Goal: Check status: Check status

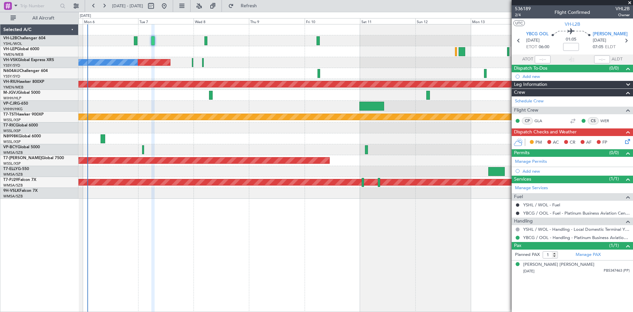
click at [264, 132] on div "Planned Maint Sydney ([PERSON_NAME] Intl) No Crew Planned Maint [GEOGRAPHIC_DAT…" at bounding box center [355, 111] width 554 height 174
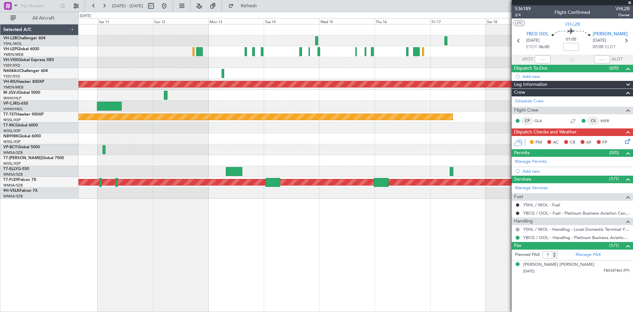
click at [205, 77] on div "Planned Maint [GEOGRAPHIC_DATA] ([GEOGRAPHIC_DATA]) Planned Maint [GEOGRAPHIC_D…" at bounding box center [355, 111] width 554 height 174
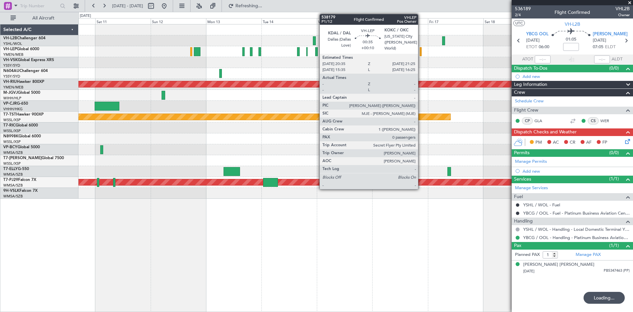
click at [421, 54] on div at bounding box center [421, 51] width 2 height 9
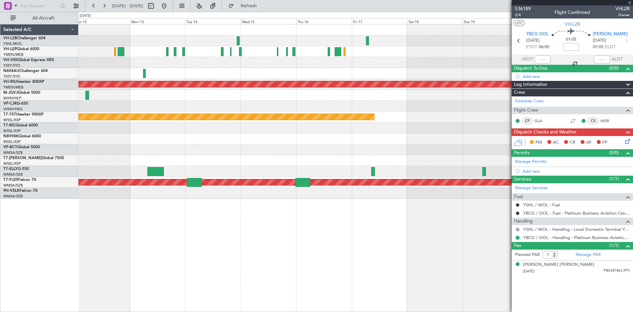
type input "+00:10"
type input "0"
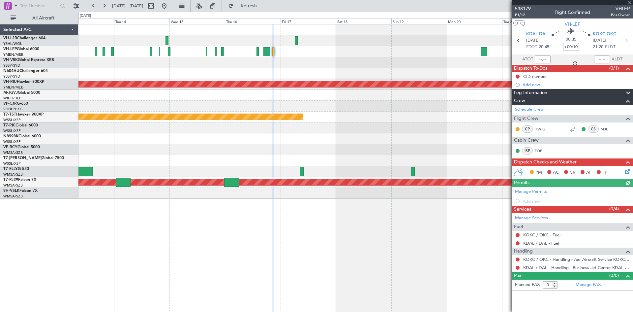
click at [428, 77] on div "Planned Maint [GEOGRAPHIC_DATA] ([GEOGRAPHIC_DATA]) Planned Maint [GEOGRAPHIC_D…" at bounding box center [355, 111] width 554 height 174
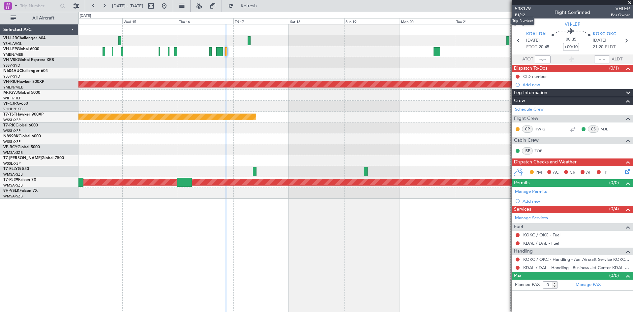
click at [517, 14] on mat-tooltip-component "Trip Number" at bounding box center [522, 20] width 33 height 17
click at [524, 14] on span "P1/12" at bounding box center [523, 15] width 16 height 6
click at [524, 7] on span "538179" at bounding box center [523, 8] width 16 height 7
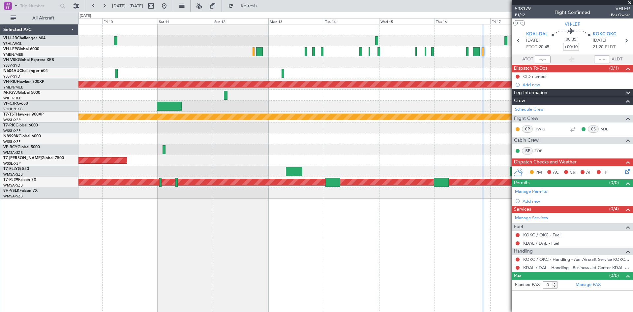
click at [477, 244] on div "Planned Maint Sydney ([PERSON_NAME] Intl) Planned Maint [GEOGRAPHIC_DATA] ([GEO…" at bounding box center [355, 168] width 555 height 288
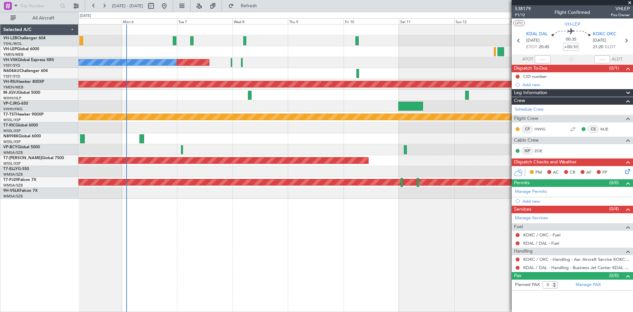
click at [410, 218] on div "Planned Maint Sydney ([PERSON_NAME] Intl) No Crew Planned Maint [GEOGRAPHIC_DAT…" at bounding box center [355, 168] width 555 height 288
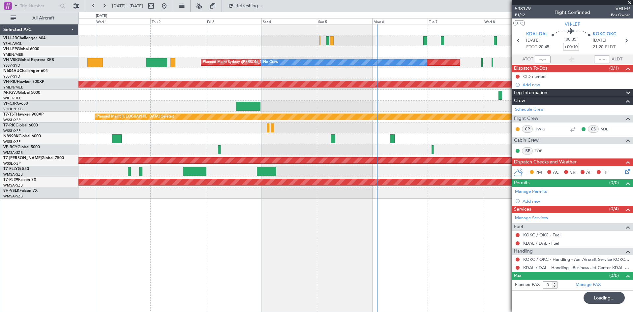
click at [422, 206] on div "Planned Maint Sydney ([PERSON_NAME] Intl) No Crew Unplanned Maint Sydney ([PERS…" at bounding box center [355, 168] width 555 height 288
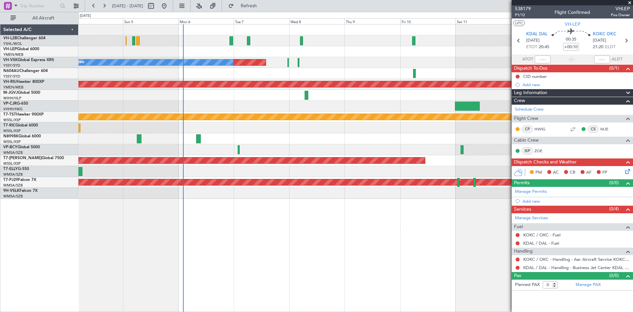
click at [165, 188] on div "Planned Maint Sydney ([PERSON_NAME] Intl) No Crew Planned Maint [GEOGRAPHIC_DAT…" at bounding box center [355, 111] width 554 height 174
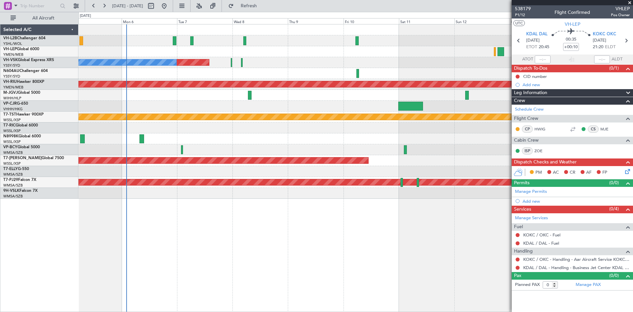
click at [228, 221] on div "Planned Maint Sydney ([PERSON_NAME] Intl) No Crew Planned Maint [GEOGRAPHIC_DAT…" at bounding box center [355, 168] width 555 height 288
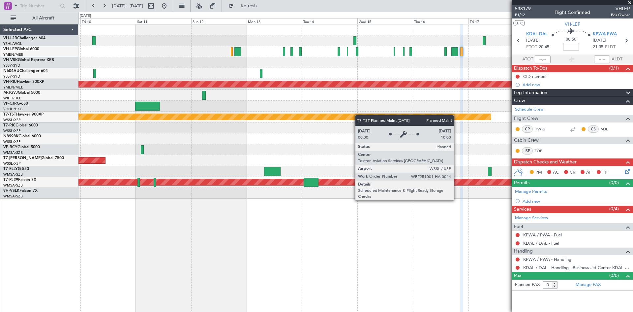
click at [207, 117] on div "Planned Maint Sydney ([PERSON_NAME] Intl) Planned Maint [GEOGRAPHIC_DATA] ([GEO…" at bounding box center [355, 111] width 554 height 174
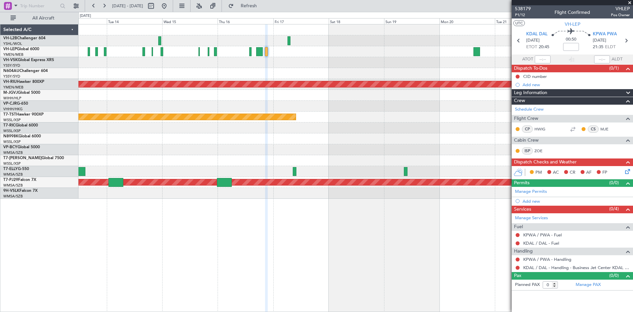
click at [144, 101] on div "Planned Maint [GEOGRAPHIC_DATA] ([GEOGRAPHIC_DATA]) Planned Maint [GEOGRAPHIC_D…" at bounding box center [355, 111] width 554 height 174
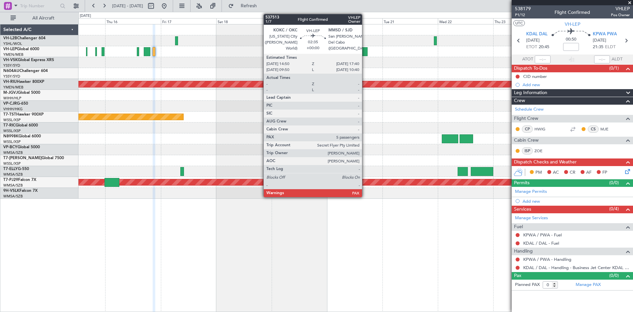
click at [365, 52] on div at bounding box center [364, 51] width 7 height 9
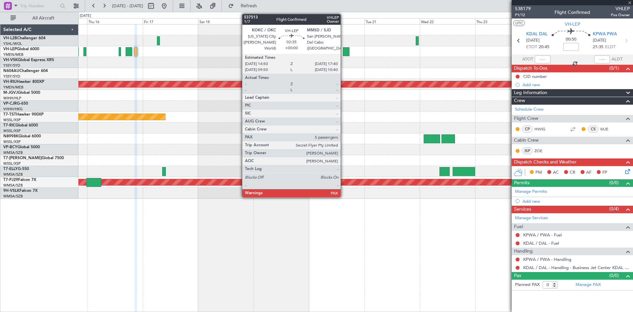
type input "5"
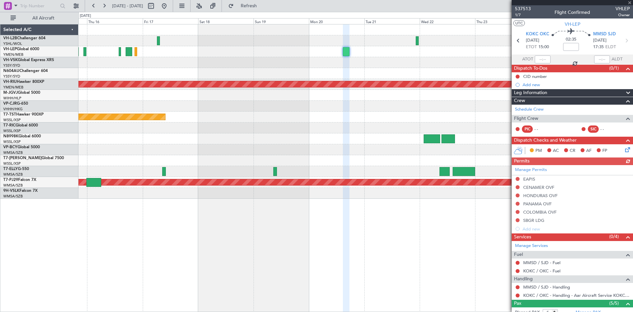
click at [391, 68] on div "Planned Maint [GEOGRAPHIC_DATA] ([GEOGRAPHIC_DATA]) Planned Maint [GEOGRAPHIC_D…" at bounding box center [355, 111] width 554 height 174
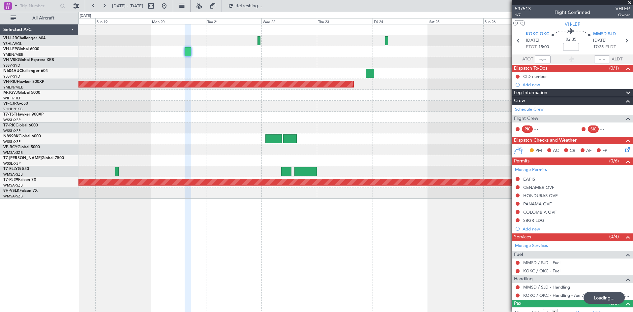
click at [393, 83] on div "Planned Maint [GEOGRAPHIC_DATA] ([GEOGRAPHIC_DATA]) Planned Maint [GEOGRAPHIC_D…" at bounding box center [355, 111] width 554 height 174
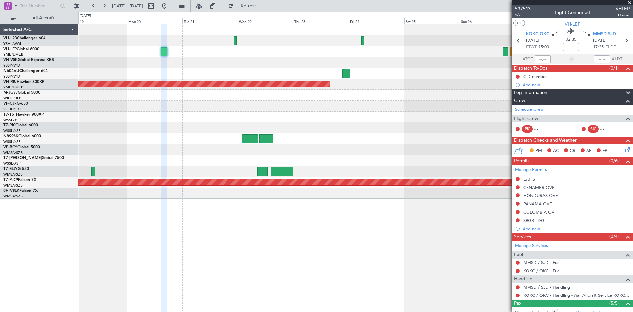
click at [401, 152] on div at bounding box center [355, 149] width 554 height 11
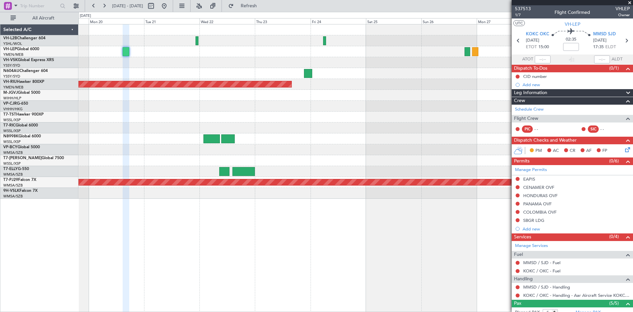
click at [403, 135] on div "Planned Maint [GEOGRAPHIC_DATA] ([GEOGRAPHIC_DATA]) Planned Maint [GEOGRAPHIC_D…" at bounding box center [355, 111] width 554 height 174
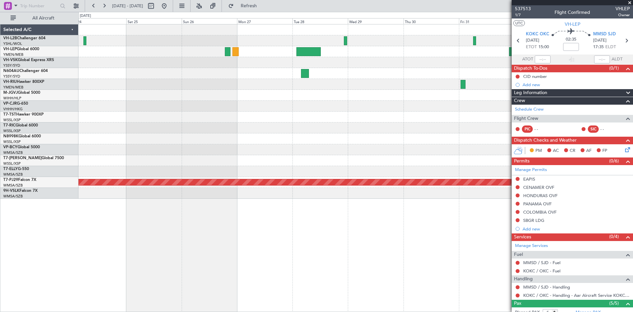
click at [241, 65] on div "Planned Maint Sydney ([PERSON_NAME] Intl) Planned Maint [GEOGRAPHIC_DATA] ([GEO…" at bounding box center [355, 111] width 554 height 174
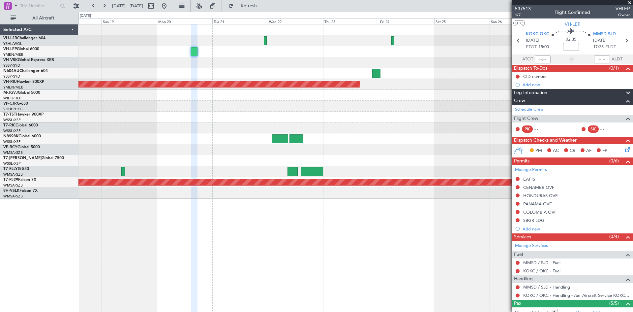
click at [474, 71] on div at bounding box center [355, 73] width 554 height 11
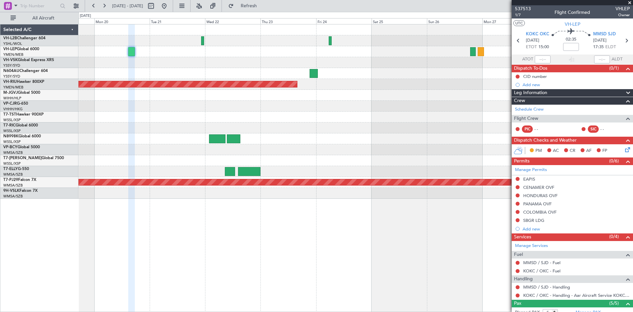
click at [218, 98] on div "Planned Maint [GEOGRAPHIC_DATA] ([GEOGRAPHIC_DATA]) Planned Maint [GEOGRAPHIC_D…" at bounding box center [355, 111] width 554 height 174
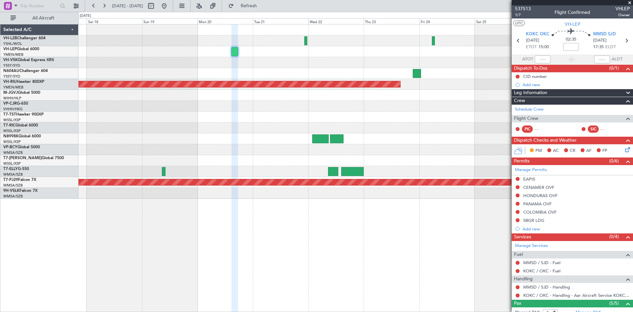
click at [437, 150] on div "Planned Maint [GEOGRAPHIC_DATA] ([GEOGRAPHIC_DATA]) Planned Maint [GEOGRAPHIC_D…" at bounding box center [355, 111] width 554 height 174
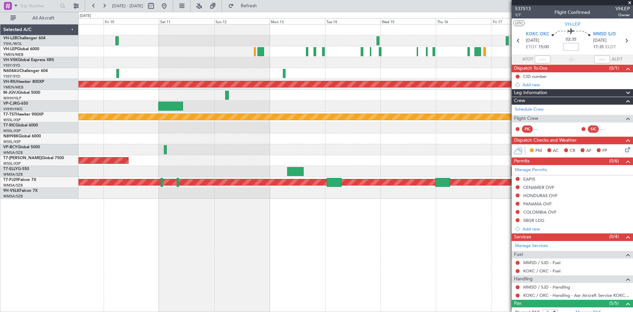
click at [484, 90] on div "Planned Maint Sydney ([PERSON_NAME] Intl) Planned Maint [GEOGRAPHIC_DATA] ([GEO…" at bounding box center [355, 111] width 554 height 174
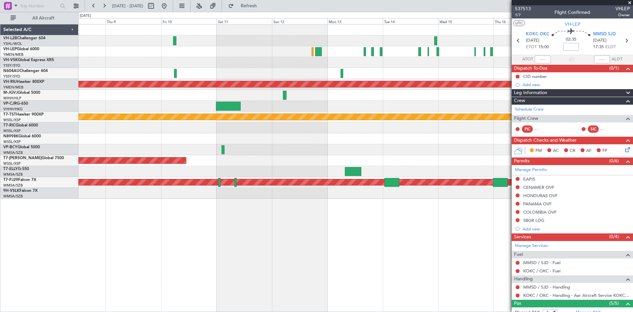
click at [126, 161] on div "No Crew Planned Maint Sydney ([PERSON_NAME] Intl) Planned Maint [GEOGRAPHIC_DAT…" at bounding box center [355, 111] width 554 height 174
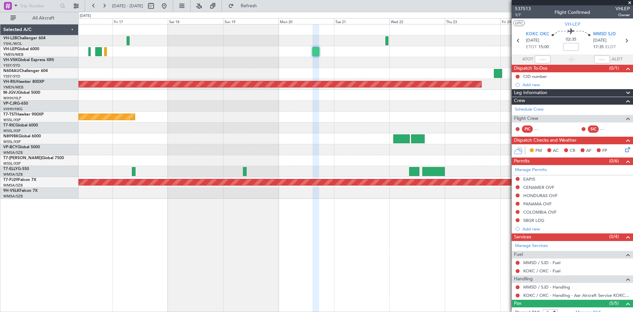
click at [162, 166] on div "Planned Maint [GEOGRAPHIC_DATA] ([GEOGRAPHIC_DATA]) Planned Maint [GEOGRAPHIC_D…" at bounding box center [355, 111] width 554 height 174
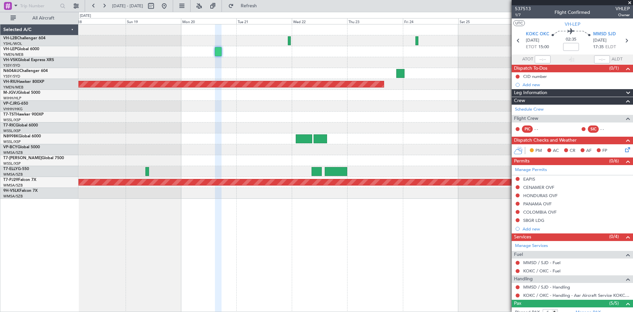
click at [333, 125] on div "Planned Maint [GEOGRAPHIC_DATA] ([GEOGRAPHIC_DATA]) Planned Maint [GEOGRAPHIC_D…" at bounding box center [355, 111] width 554 height 174
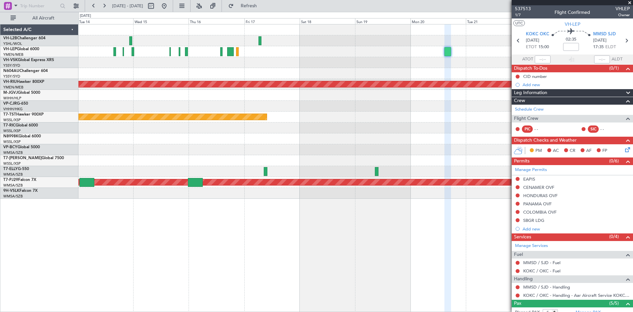
click at [560, 124] on fb-app "[DATE] - [DATE] Refresh Quick Links All Aircraft Planned Maint [GEOGRAPHIC_DATA…" at bounding box center [316, 158] width 633 height 307
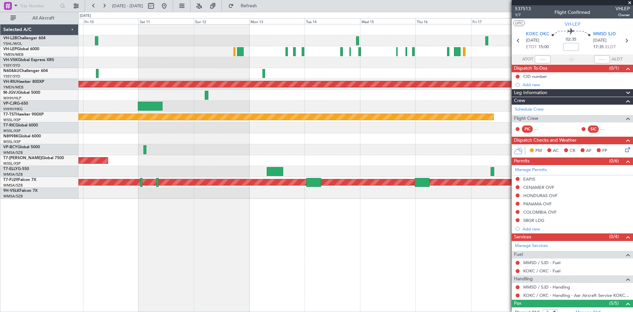
click at [483, 139] on div "Planned Maint Sydney ([PERSON_NAME] Intl) Planned Maint [GEOGRAPHIC_DATA] ([GEO…" at bounding box center [355, 111] width 554 height 174
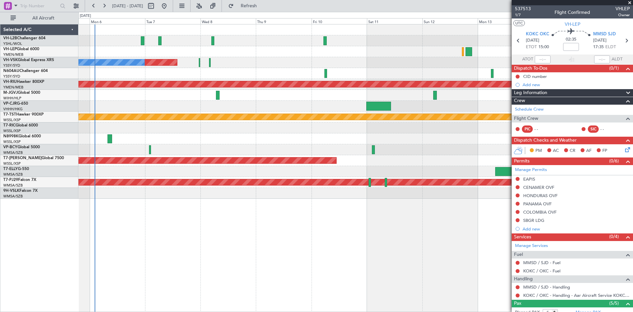
click at [440, 142] on div "Planned Maint Sydney ([PERSON_NAME] Intl) No Crew Planned Maint [GEOGRAPHIC_DAT…" at bounding box center [355, 111] width 554 height 174
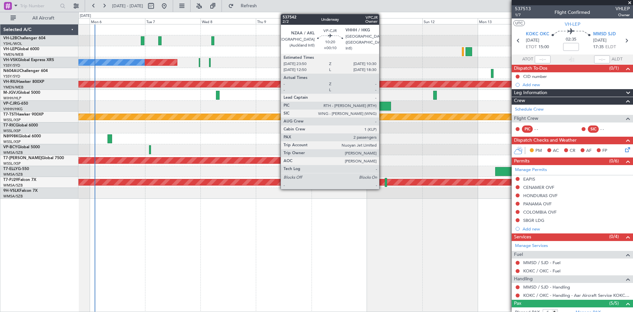
click at [382, 108] on div at bounding box center [378, 106] width 25 height 9
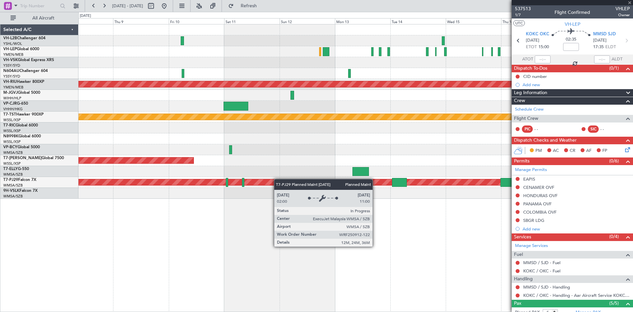
type input "+00:10"
type input "2"
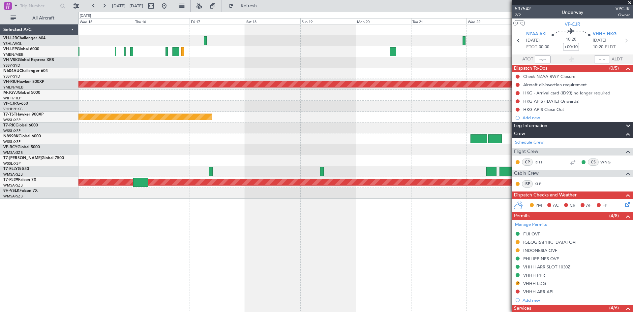
click at [95, 71] on div at bounding box center [355, 73] width 554 height 11
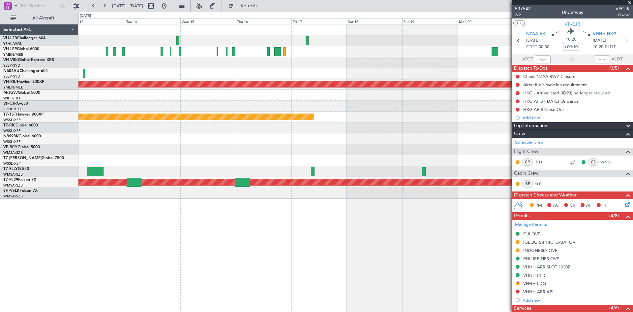
click at [412, 148] on div "Planned Maint [GEOGRAPHIC_DATA] ([GEOGRAPHIC_DATA]) Planned Maint [GEOGRAPHIC_D…" at bounding box center [355, 111] width 554 height 174
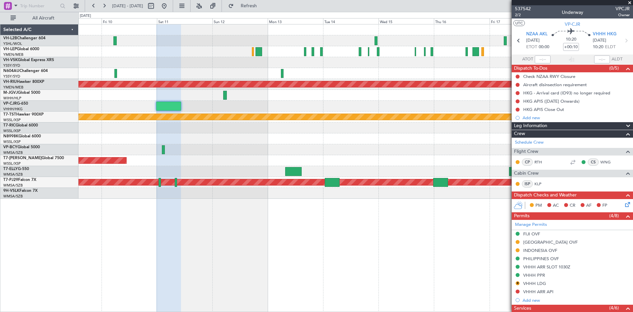
click at [429, 162] on div "Planned Maint Sydney ([PERSON_NAME] Intl) Planned Maint [GEOGRAPHIC_DATA] ([GEO…" at bounding box center [355, 111] width 554 height 174
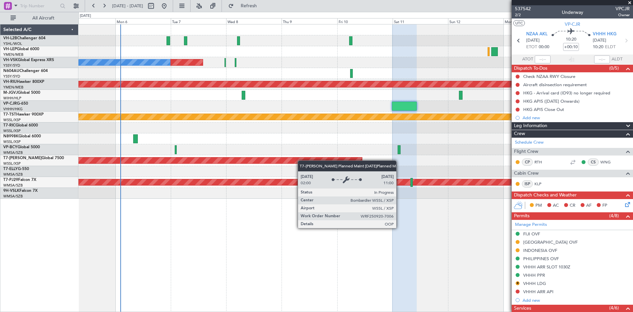
click at [399, 163] on div "Planned Maint [GEOGRAPHIC_DATA] (Seletar)" at bounding box center [355, 160] width 554 height 11
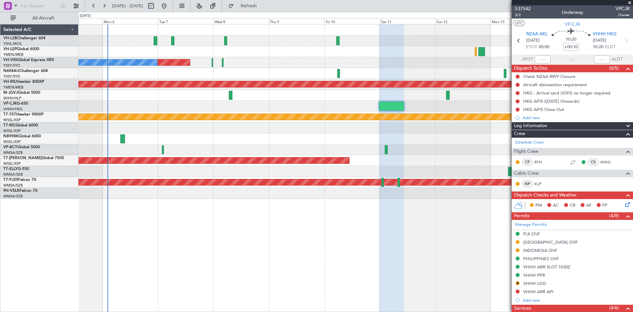
click at [257, 216] on div "Planned Maint Sydney ([PERSON_NAME] Intl) No Crew Planned Maint [GEOGRAPHIC_DAT…" at bounding box center [355, 168] width 555 height 288
